Goal: Use online tool/utility: Utilize a website feature to perform a specific function

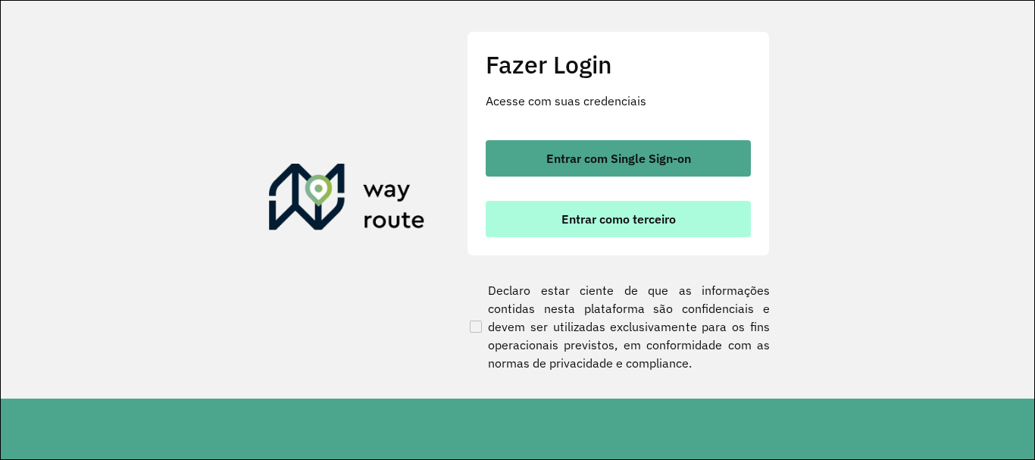
drag, startPoint x: 653, startPoint y: 228, endPoint x: 623, endPoint y: 227, distance: 30.3
click at [649, 227] on button "Entrar como terceiro" at bounding box center [618, 219] width 265 height 36
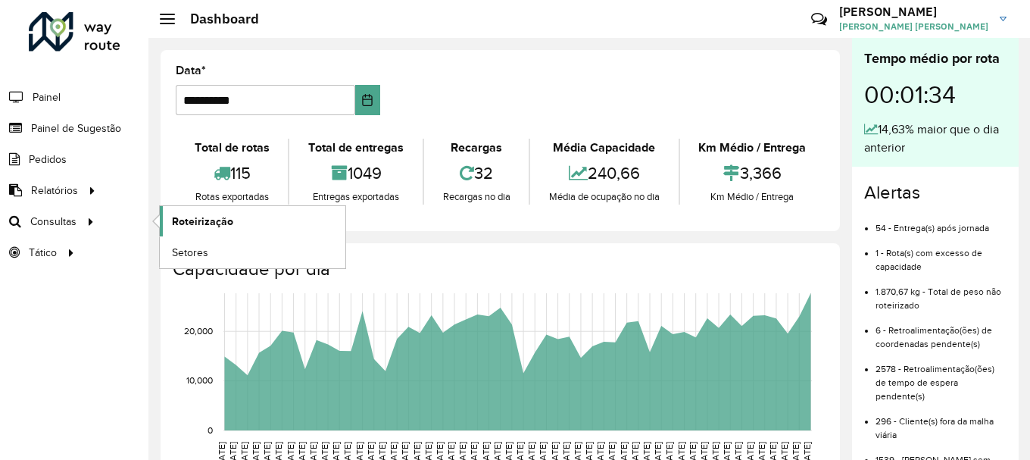
click at [209, 222] on span "Roteirização" at bounding box center [202, 222] width 61 height 16
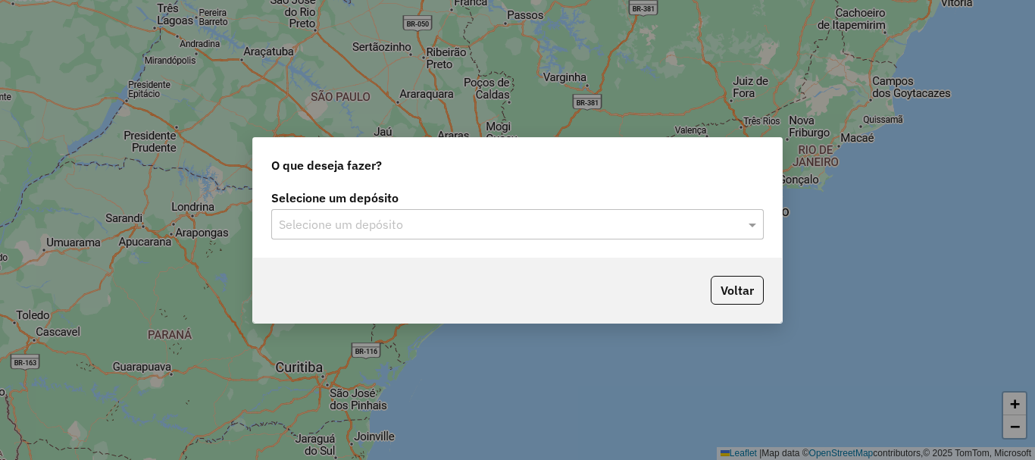
drag, startPoint x: 562, startPoint y: 238, endPoint x: 548, endPoint y: 232, distance: 15.6
click at [551, 233] on div "Selecione um depósito" at bounding box center [517, 224] width 492 height 30
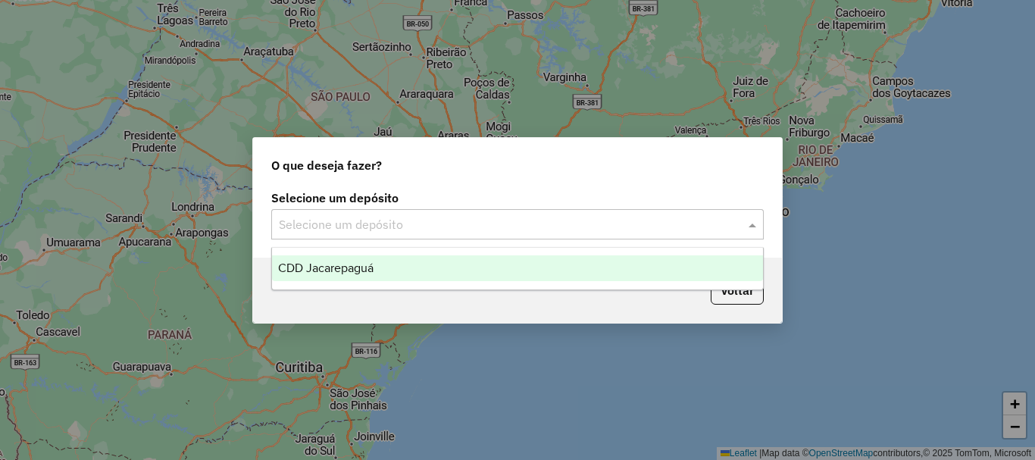
drag, startPoint x: 507, startPoint y: 203, endPoint x: 500, endPoint y: 208, distance: 8.2
click at [505, 204] on label "Selecione um depósito" at bounding box center [517, 198] width 492 height 18
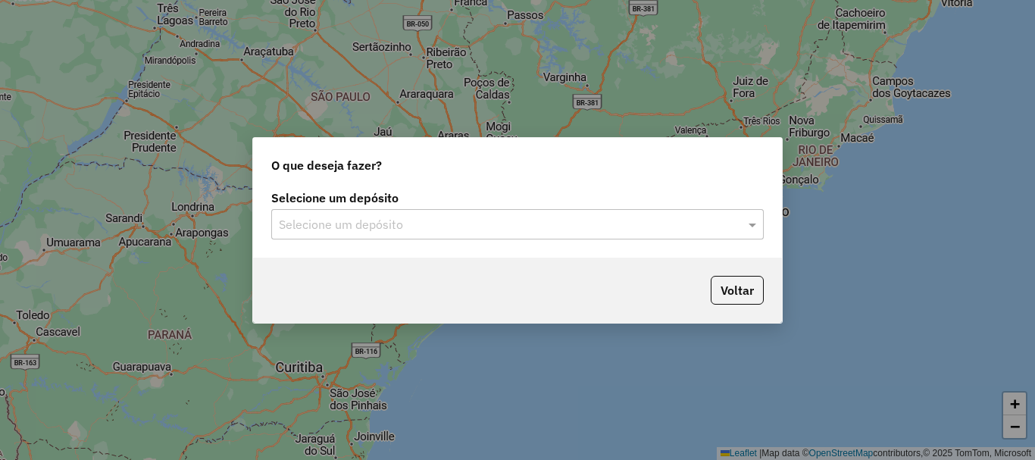
drag, startPoint x: 381, startPoint y: 243, endPoint x: 370, endPoint y: 229, distance: 17.9
click at [378, 243] on div "Selecione um depósito Selecione um depósito" at bounding box center [517, 221] width 529 height 71
click at [364, 231] on input "text" at bounding box center [502, 225] width 447 height 18
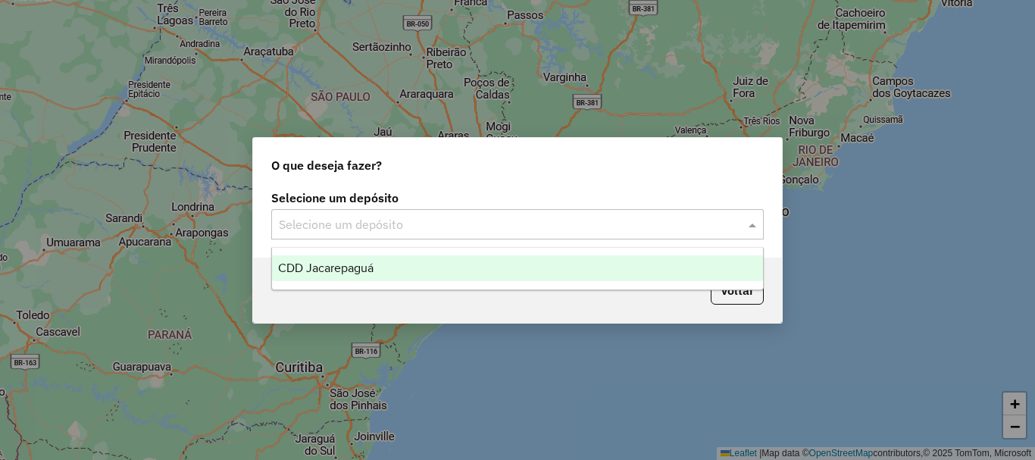
click at [363, 264] on span "CDD Jacarepaguá" at bounding box center [325, 267] width 95 height 13
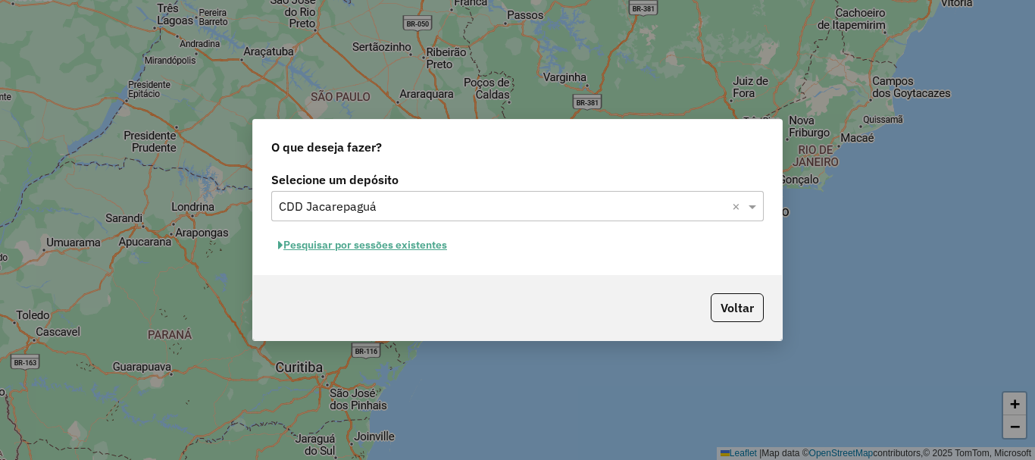
click at [408, 230] on div "Selecione um depósito Selecione um depósito × CDD Jacarepaguá × Pesquisar por s…" at bounding box center [517, 221] width 529 height 107
click at [415, 245] on button "Pesquisar por sessões existentes" at bounding box center [362, 244] width 183 height 23
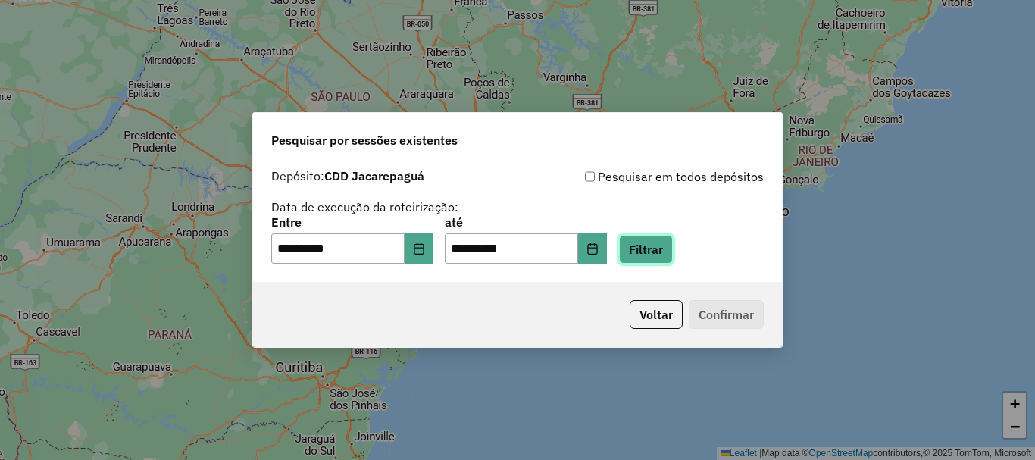
click at [667, 251] on button "Filtrar" at bounding box center [646, 249] width 54 height 29
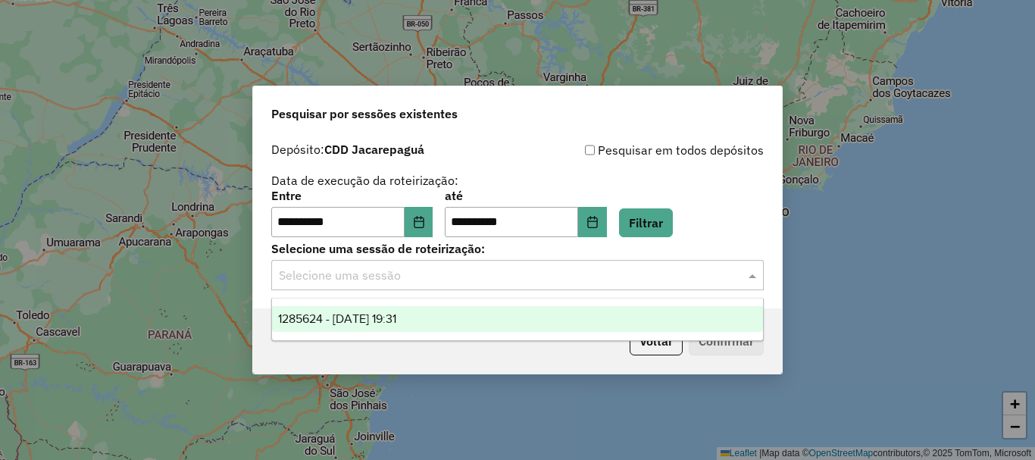
click at [554, 279] on input "text" at bounding box center [502, 276] width 447 height 18
click at [411, 325] on div "1285624 - [DATE] 19:31" at bounding box center [517, 319] width 491 height 26
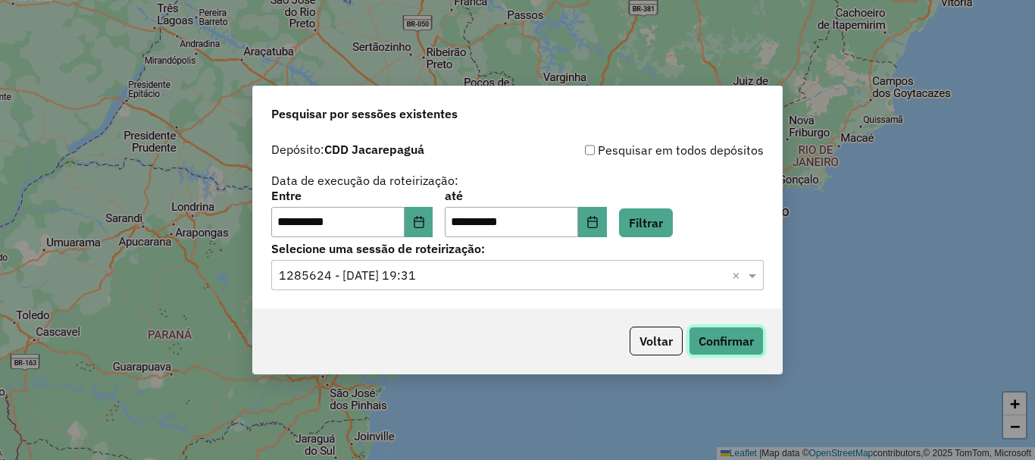
click at [745, 339] on button "Confirmar" at bounding box center [726, 341] width 75 height 29
